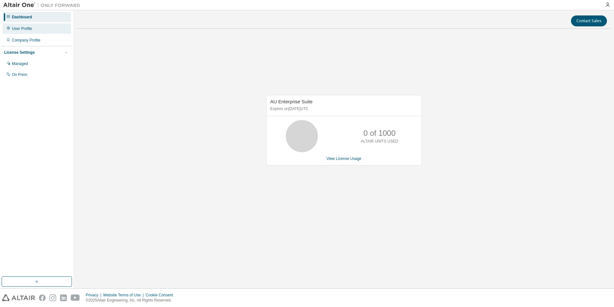
click at [33, 26] on div "User Profile" at bounding box center [37, 28] width 68 height 10
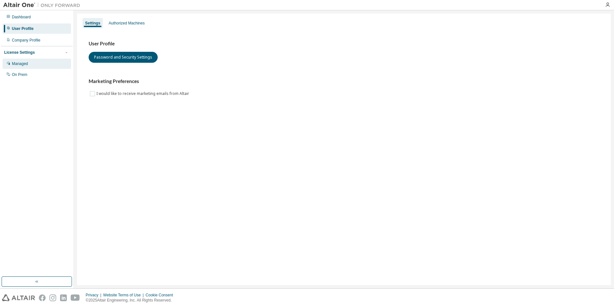
click at [22, 63] on div "Managed" at bounding box center [20, 63] width 16 height 5
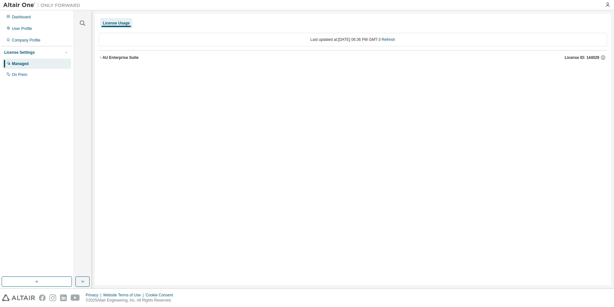
click at [100, 57] on icon "button" at bounding box center [101, 58] width 4 height 4
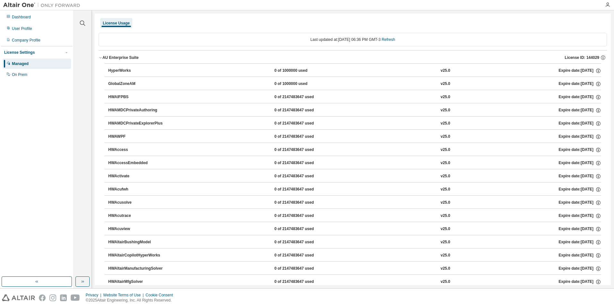
click at [100, 58] on icon "button" at bounding box center [101, 58] width 4 height 4
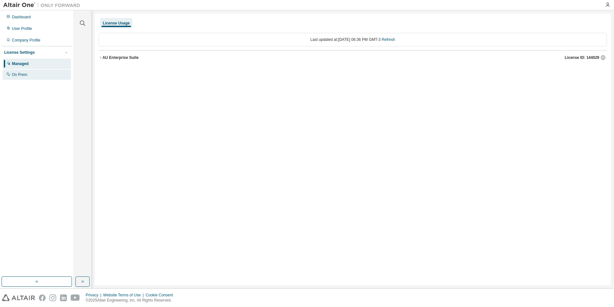
click at [35, 74] on div "On Prem" at bounding box center [37, 74] width 68 height 10
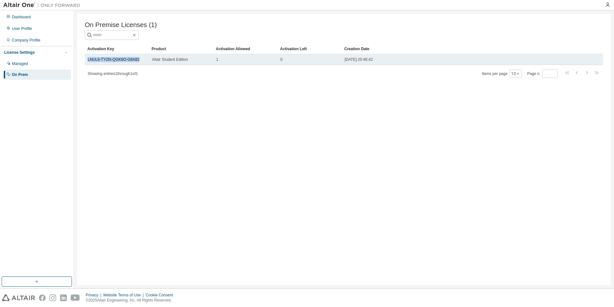
drag, startPoint x: 142, startPoint y: 60, endPoint x: 86, endPoint y: 60, distance: 55.9
click at [86, 60] on td "LNUL6-TY25I-QGK8O-G8A82" at bounding box center [117, 59] width 64 height 11
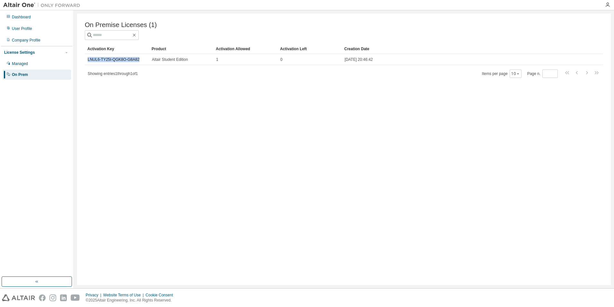
copy link "LNUL6-TY25I-QGK8O-G8A82"
click at [278, 81] on div "On Premise Licenses (1) Clear Load Save Save As Field Operator Value Select fil…" at bounding box center [344, 148] width 534 height 271
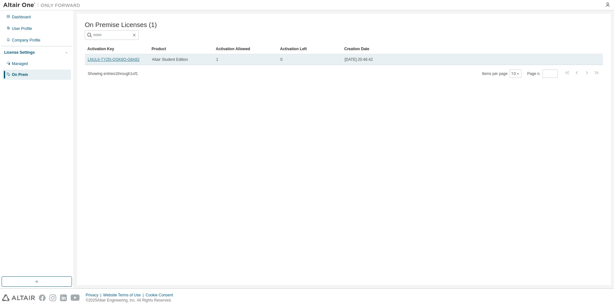
click at [127, 58] on link "LNUL6-TY25I-QGK8O-G8A82" at bounding box center [114, 59] width 52 height 4
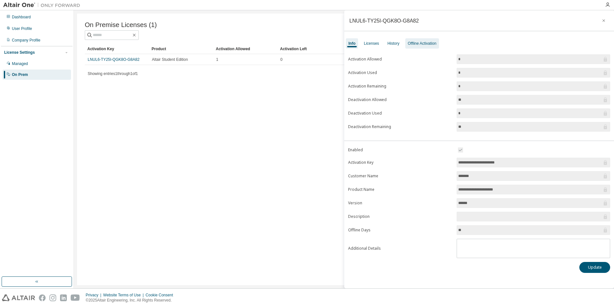
click at [419, 44] on div "Offline Activation" at bounding box center [422, 43] width 29 height 5
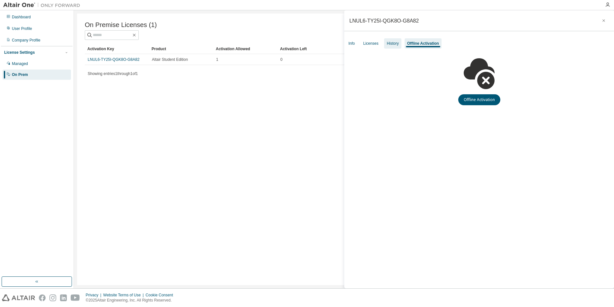
click at [399, 44] on div "History" at bounding box center [392, 43] width 17 height 10
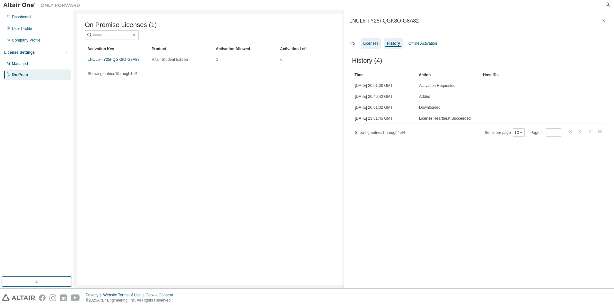
click at [375, 43] on div "Licenses" at bounding box center [370, 43] width 15 height 5
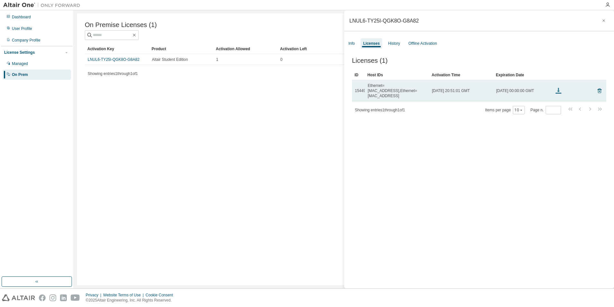
click at [559, 91] on icon at bounding box center [559, 92] width 3 height 2
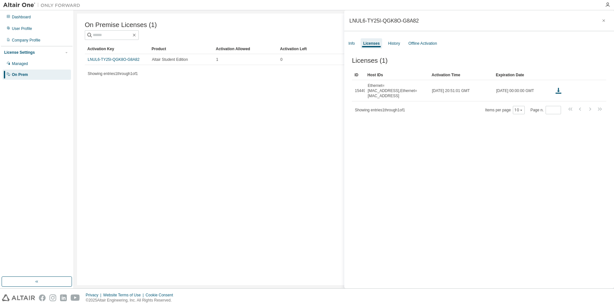
click at [448, 182] on div "Licenses (1) Clear Load Save Save As Field Operator Value Select filter Select …" at bounding box center [479, 173] width 270 height 249
click at [271, 158] on div "On Premise Licenses (1) Clear Load Save Save As Field Operator Value Select fil…" at bounding box center [344, 148] width 534 height 271
click at [602, 22] on icon "button" at bounding box center [604, 20] width 4 height 5
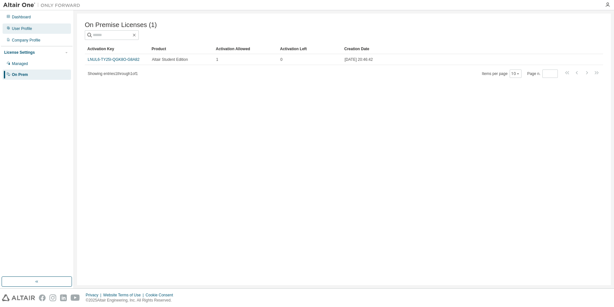
click at [28, 31] on div "User Profile" at bounding box center [22, 28] width 20 height 5
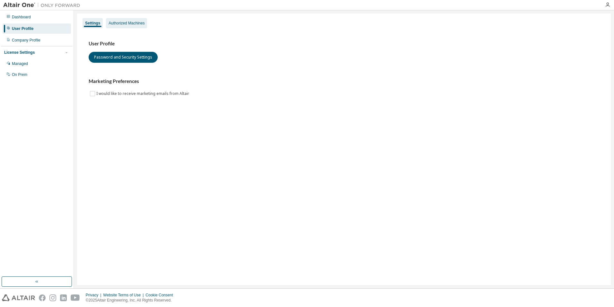
click at [142, 23] on div "Authorized Machines" at bounding box center [127, 23] width 36 height 5
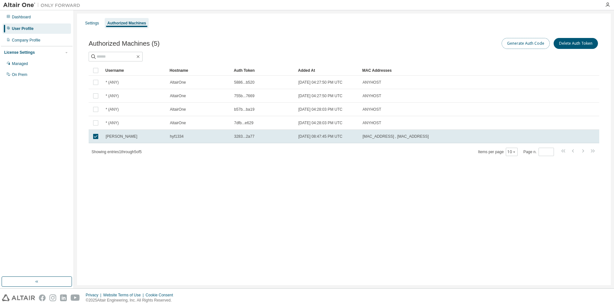
click at [519, 45] on button "Generate Auth Code" at bounding box center [526, 43] width 48 height 11
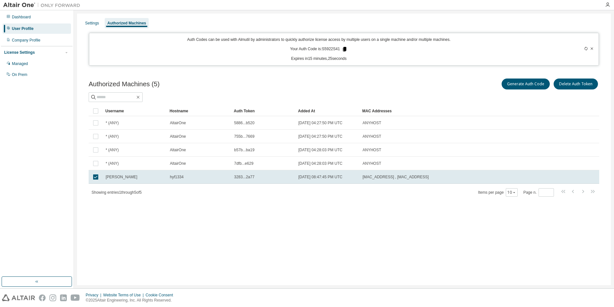
click at [344, 48] on icon at bounding box center [345, 49] width 4 height 4
click at [368, 175] on span "[MAC_ADDRESS] , [MAC_ADDRESS]" at bounding box center [396, 176] width 66 height 5
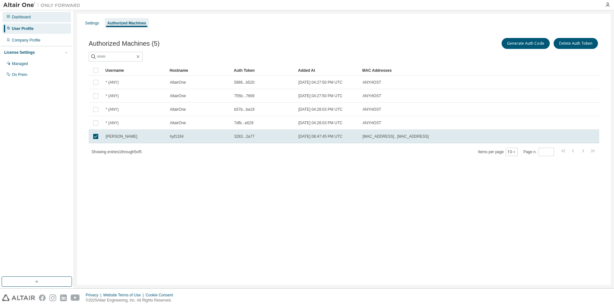
click at [22, 18] on div "Dashboard" at bounding box center [21, 16] width 19 height 5
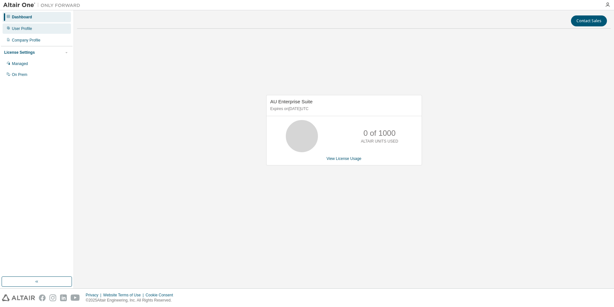
click at [22, 26] on div "User Profile" at bounding box center [37, 28] width 68 height 10
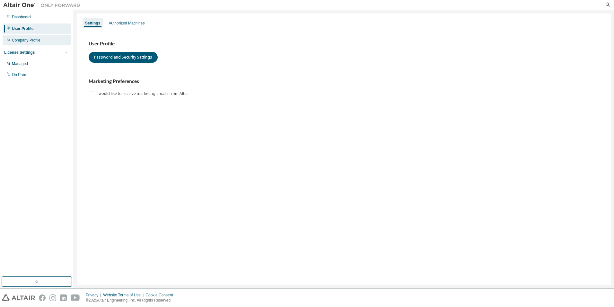
click at [22, 41] on div "Company Profile" at bounding box center [26, 40] width 29 height 5
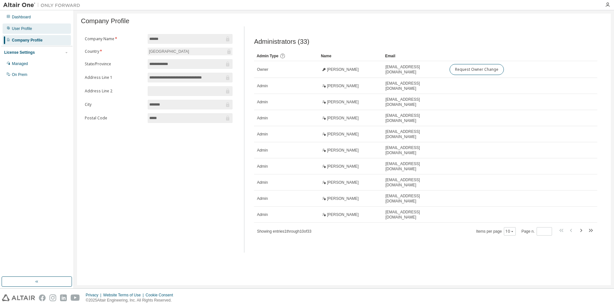
click at [27, 30] on div "User Profile" at bounding box center [22, 28] width 20 height 5
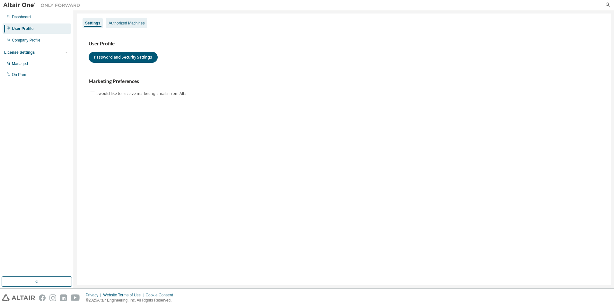
click at [119, 23] on div "Authorized Machines" at bounding box center [127, 23] width 36 height 5
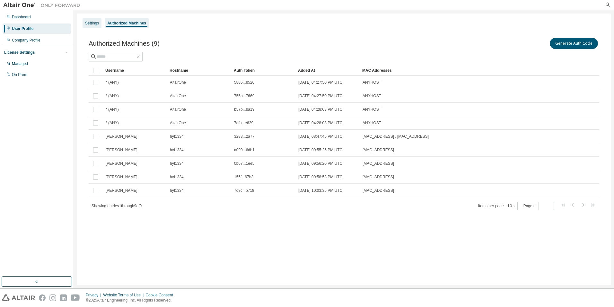
click at [94, 22] on div "Settings" at bounding box center [92, 23] width 14 height 5
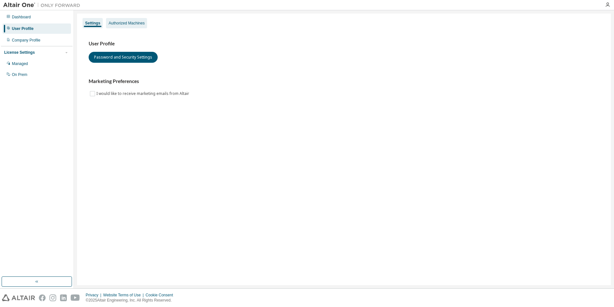
click at [116, 28] on div "Authorized Machines" at bounding box center [126, 23] width 41 height 10
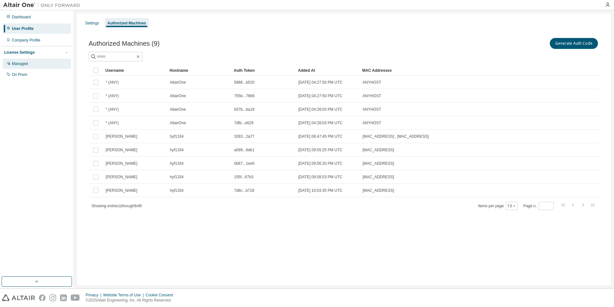
click at [15, 65] on div "Managed" at bounding box center [20, 63] width 16 height 5
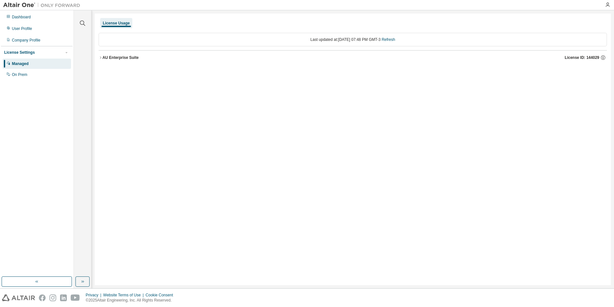
click at [99, 57] on icon "button" at bounding box center [101, 58] width 4 height 4
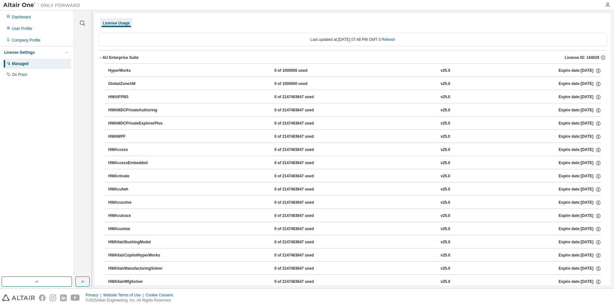
click at [101, 58] on icon "button" at bounding box center [100, 57] width 2 height 1
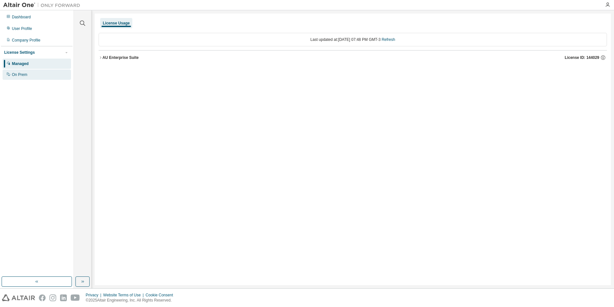
click at [22, 73] on div "On Prem" at bounding box center [19, 74] width 15 height 5
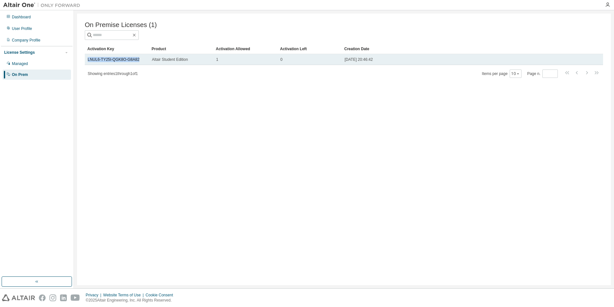
drag, startPoint x: 140, startPoint y: 61, endPoint x: 87, endPoint y: 64, distance: 53.8
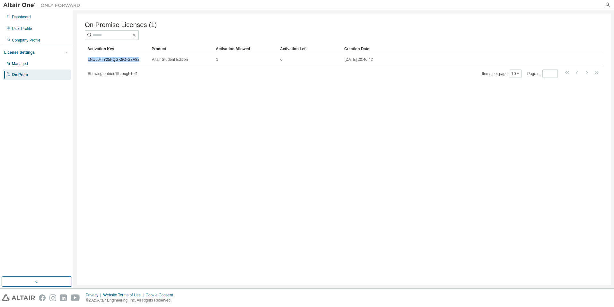
copy link "LNUL6-TY25I-QGK8O-G8A82"
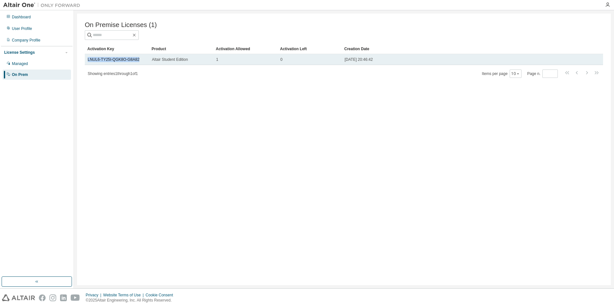
copy link "LNUL6-TY25I-QGK8O-G8A82"
